Goal: Transaction & Acquisition: Download file/media

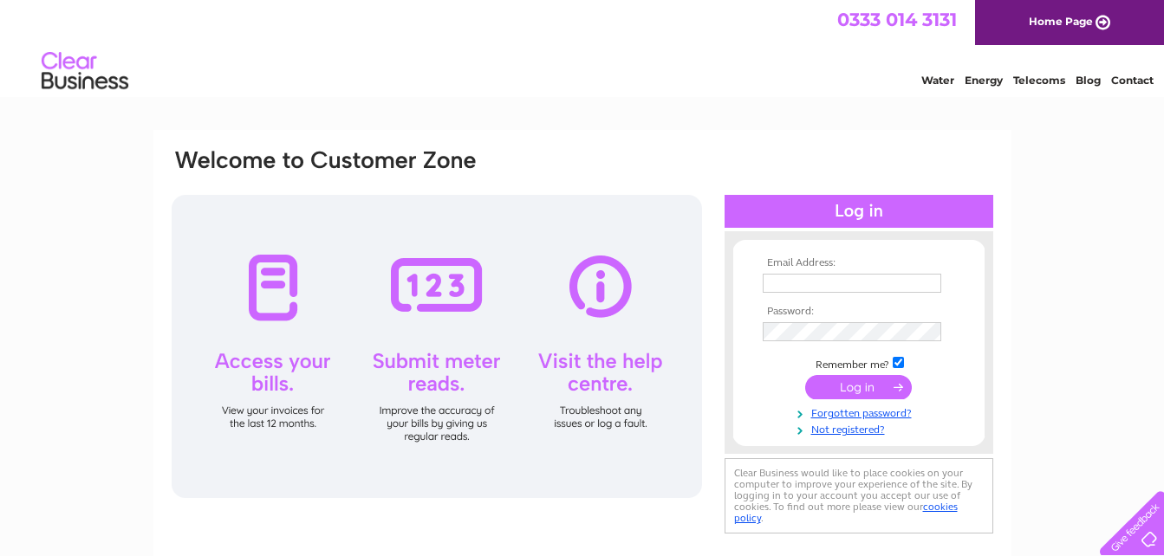
type input "bugra6@hotmail.co.uk"
click at [860, 385] on input "submit" at bounding box center [858, 387] width 107 height 24
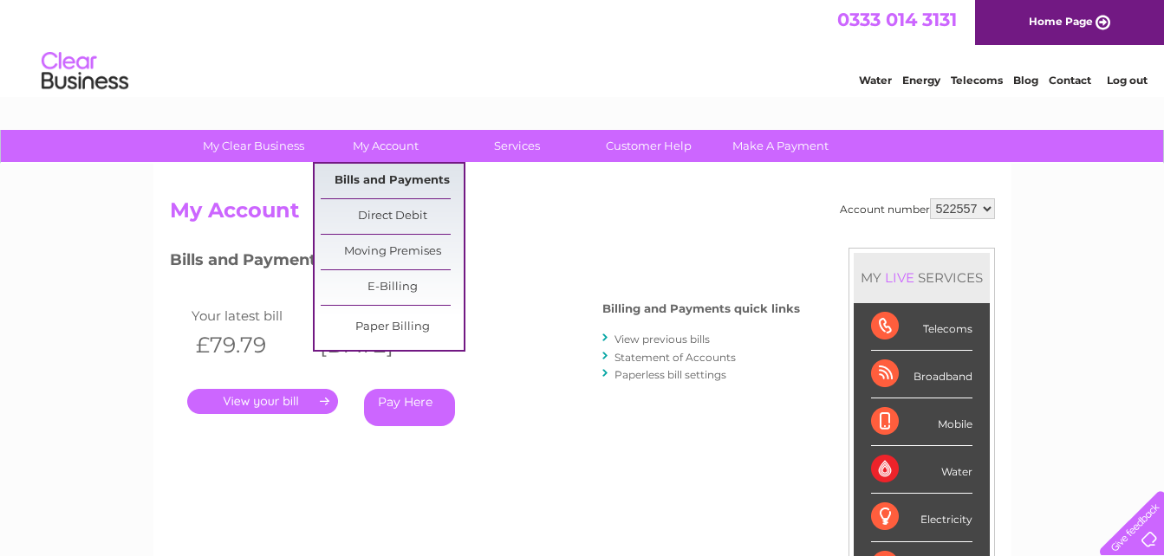
click at [419, 174] on link "Bills and Payments" at bounding box center [392, 181] width 143 height 35
click at [406, 182] on link "Bills and Payments" at bounding box center [392, 181] width 143 height 35
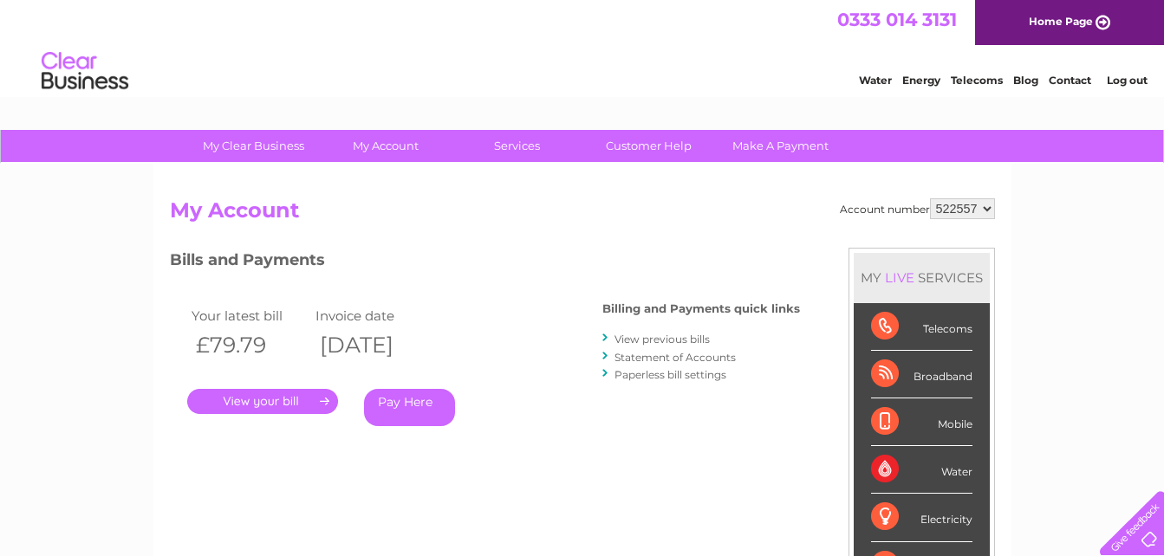
click at [667, 340] on link "View previous bills" at bounding box center [661, 339] width 95 height 13
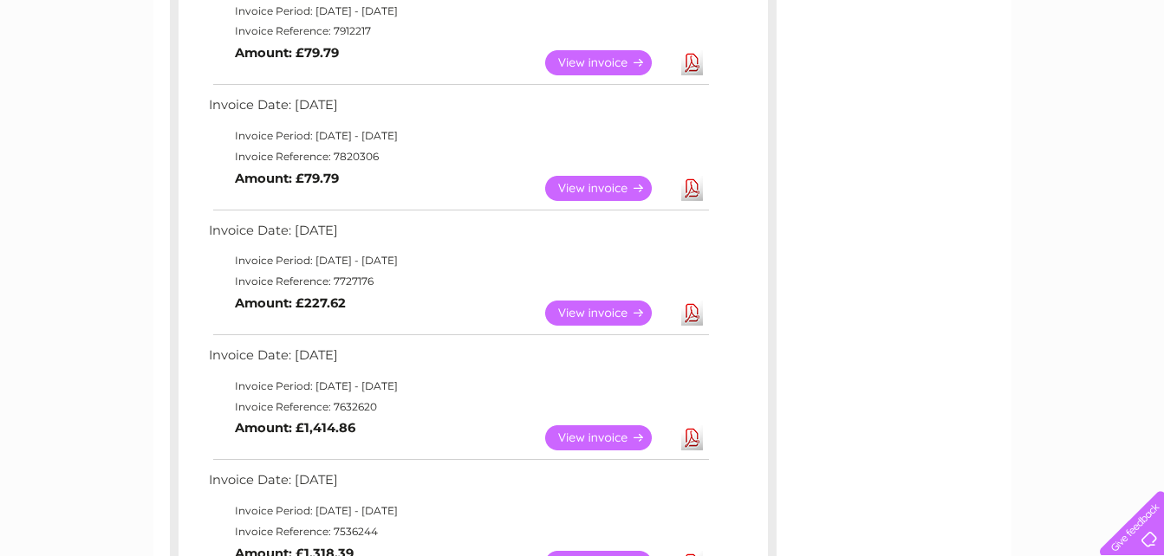
scroll to position [520, 0]
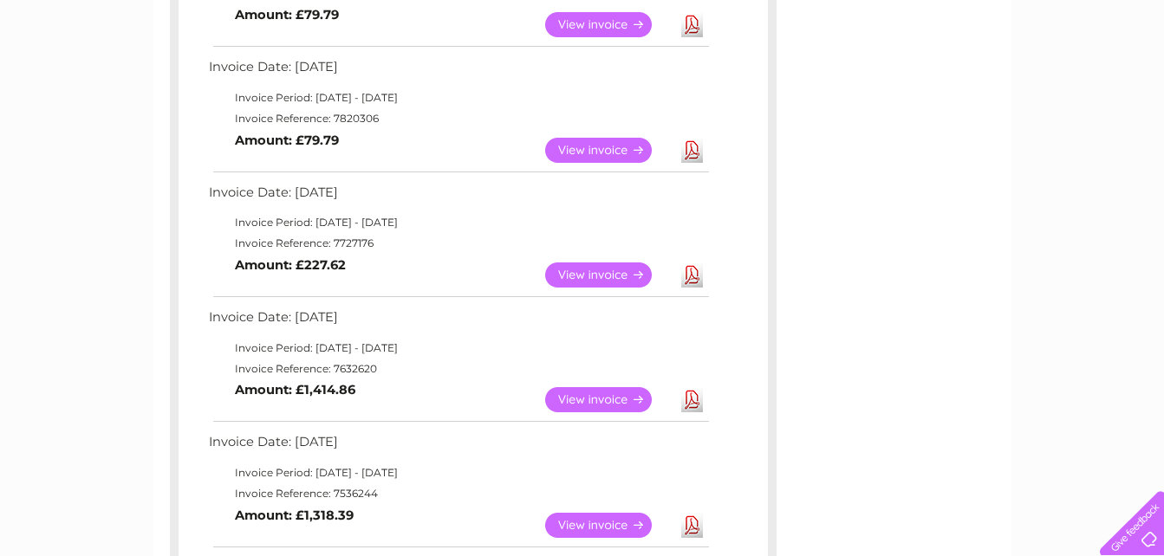
click at [586, 403] on link "View" at bounding box center [608, 399] width 127 height 25
click at [602, 402] on link "View" at bounding box center [608, 399] width 127 height 25
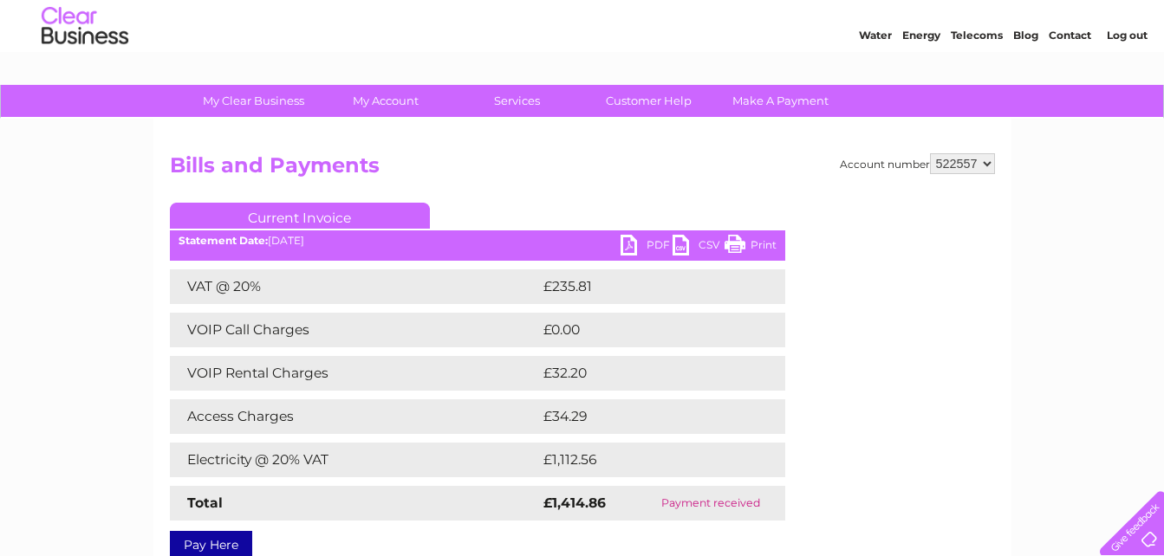
scroll to position [87, 0]
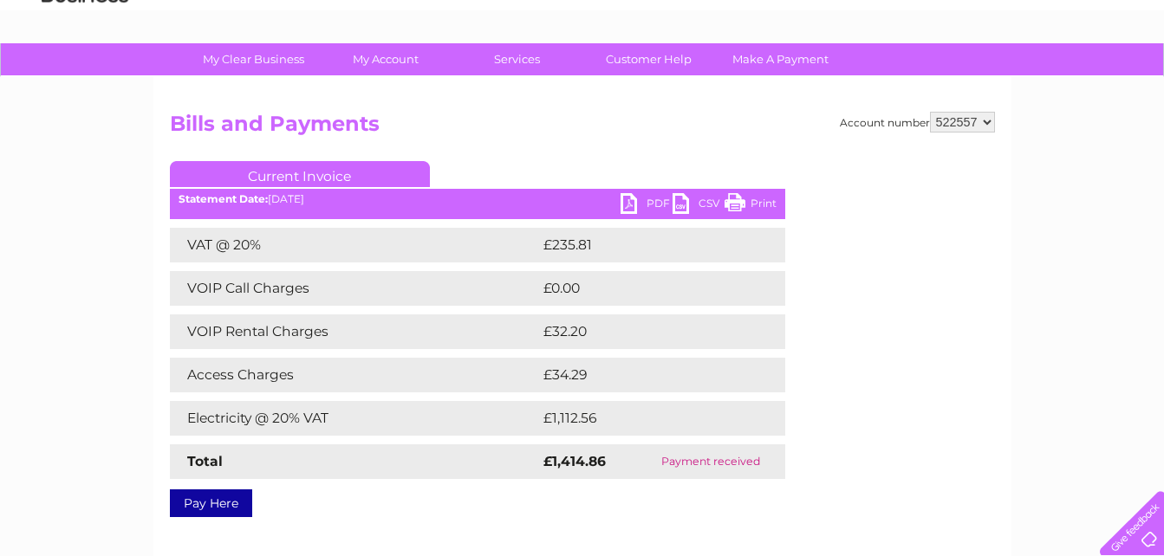
click at [633, 204] on link "PDF" at bounding box center [646, 205] width 52 height 25
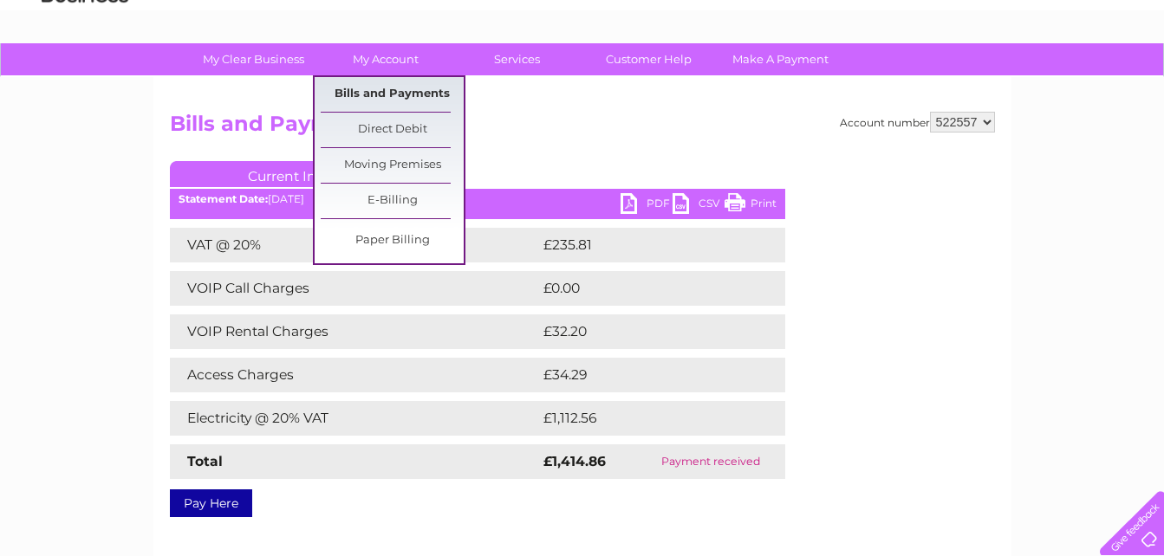
click at [400, 88] on link "Bills and Payments" at bounding box center [392, 94] width 143 height 35
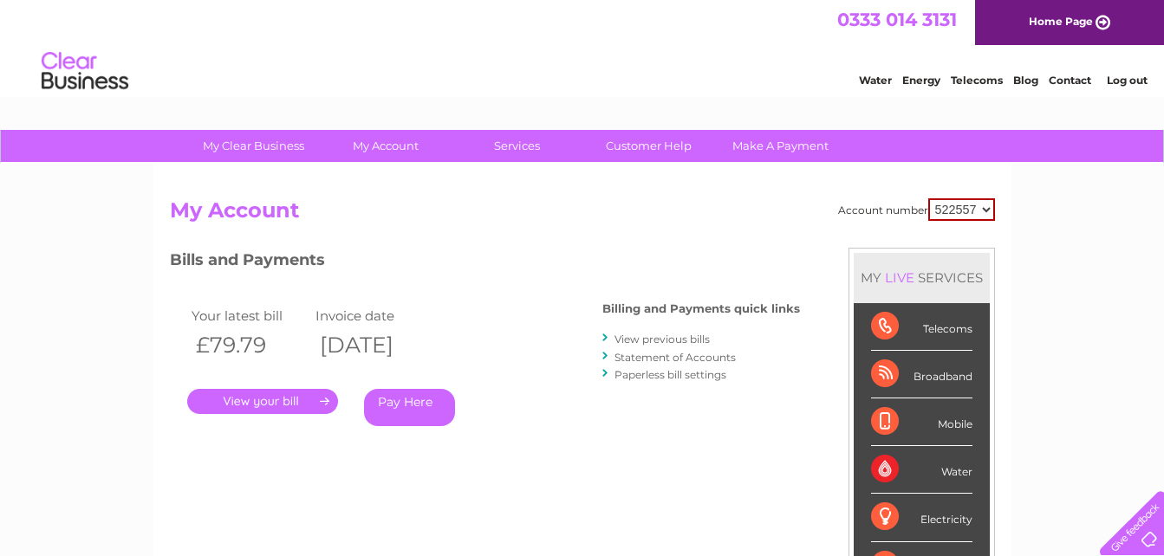
click at [670, 338] on link "View previous bills" at bounding box center [661, 339] width 95 height 13
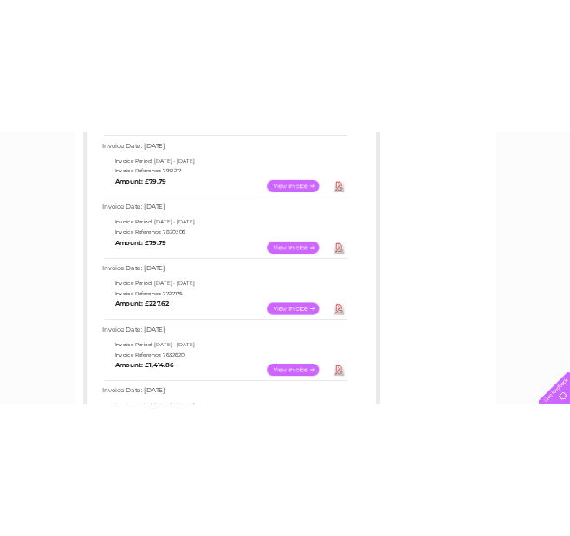
scroll to position [520, 0]
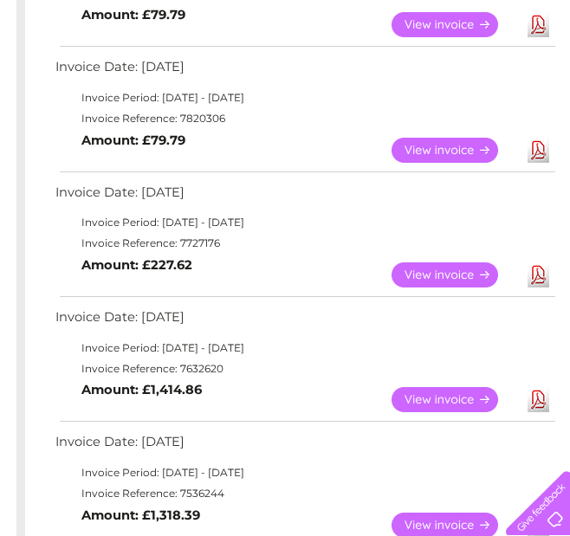
click at [541, 273] on link "Download" at bounding box center [539, 275] width 22 height 25
click at [535, 153] on link "Download" at bounding box center [539, 150] width 22 height 25
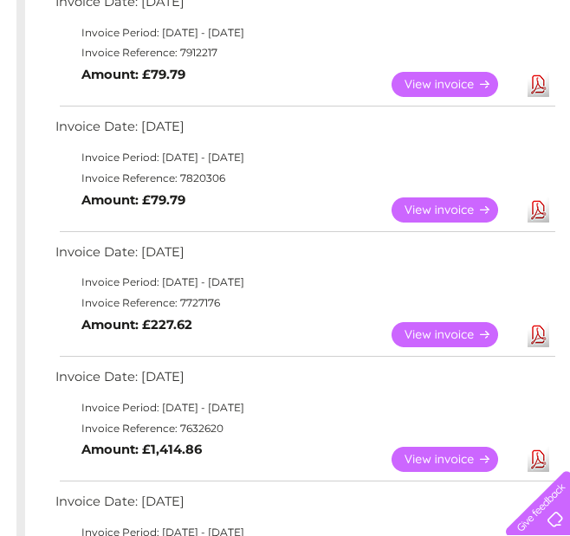
scroll to position [433, 0]
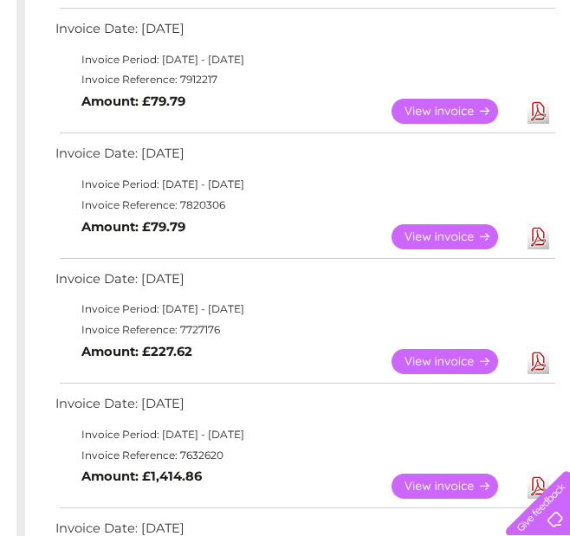
click at [538, 108] on link "Download" at bounding box center [539, 111] width 22 height 25
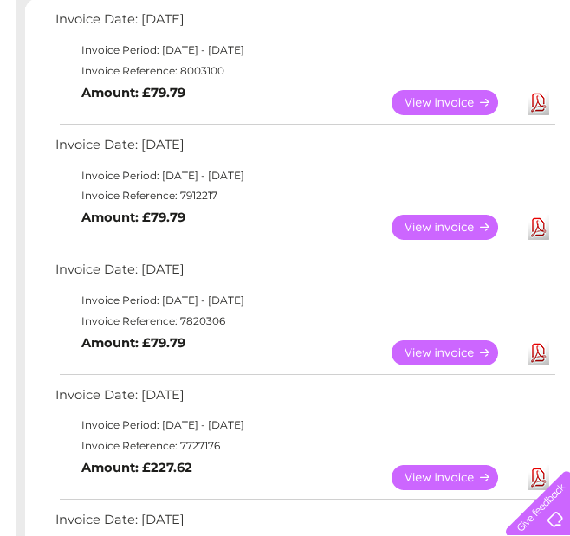
scroll to position [260, 0]
